Goal: Find specific page/section: Find specific page/section

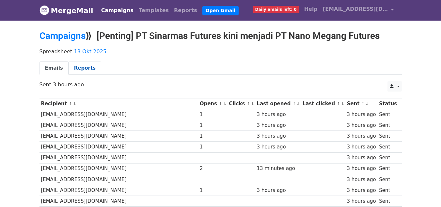
click at [77, 66] on link "Reports" at bounding box center [85, 67] width 33 height 13
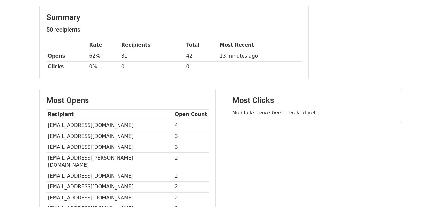
scroll to position [13, 0]
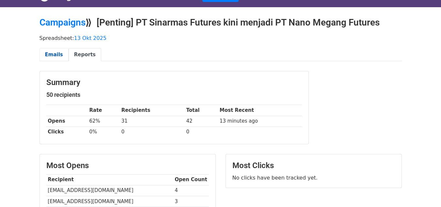
click at [53, 56] on link "Emails" at bounding box center [54, 54] width 29 height 13
